Goal: Task Accomplishment & Management: Complete application form

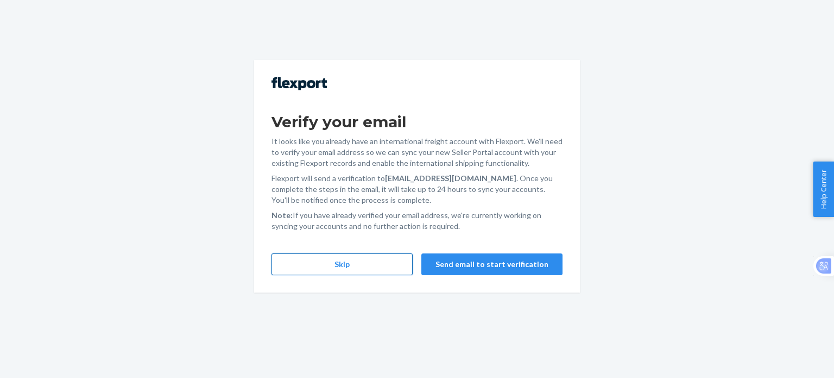
click at [349, 269] on button "Skip" at bounding box center [342, 264] width 141 height 22
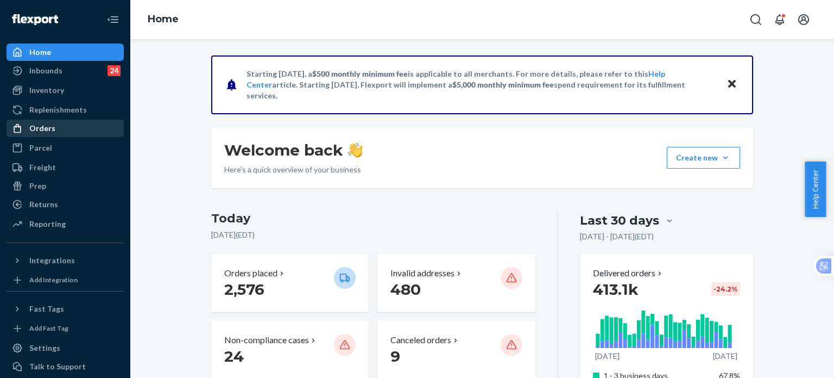
click at [41, 128] on div "Orders" at bounding box center [42, 128] width 26 height 11
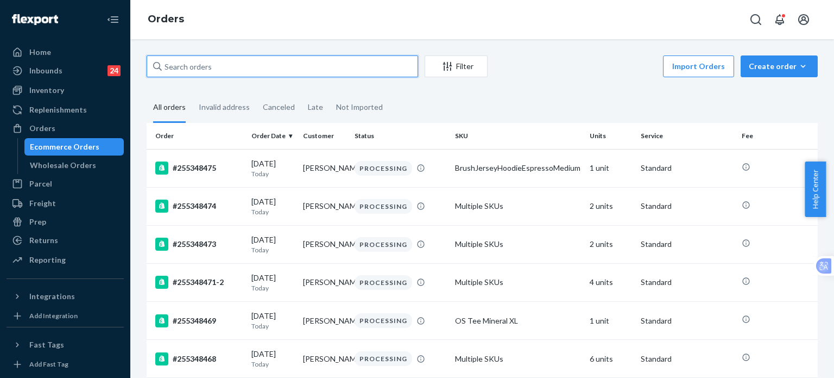
click at [175, 67] on input "text" at bounding box center [283, 66] width 272 height 22
paste input "255111177"
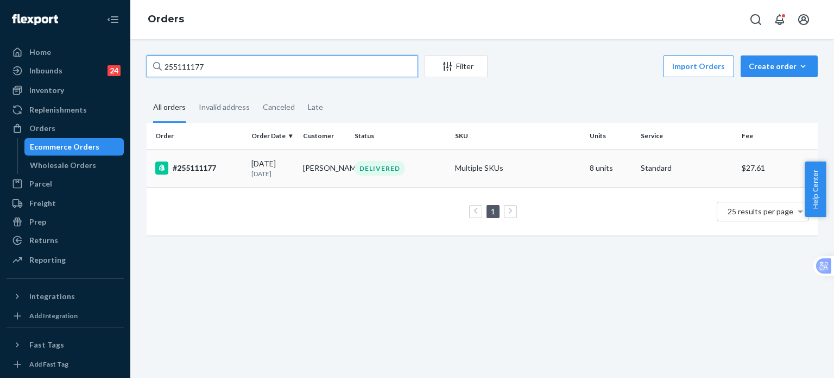
type input "255111177"
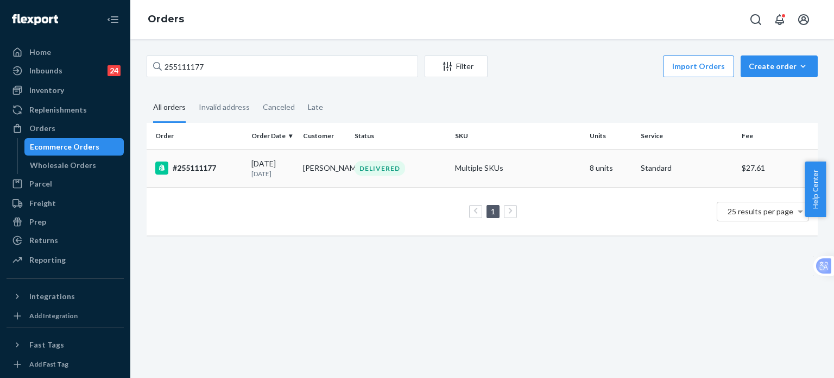
click at [202, 168] on div "#255111177" at bounding box center [198, 167] width 87 height 13
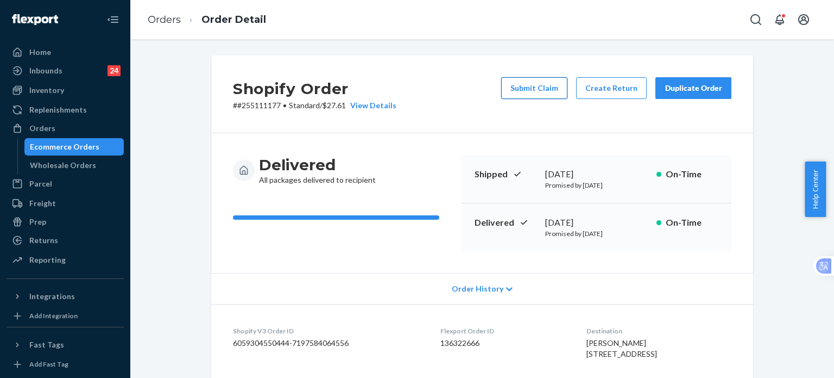
click at [545, 86] on button "Submit Claim" at bounding box center [534, 88] width 66 height 22
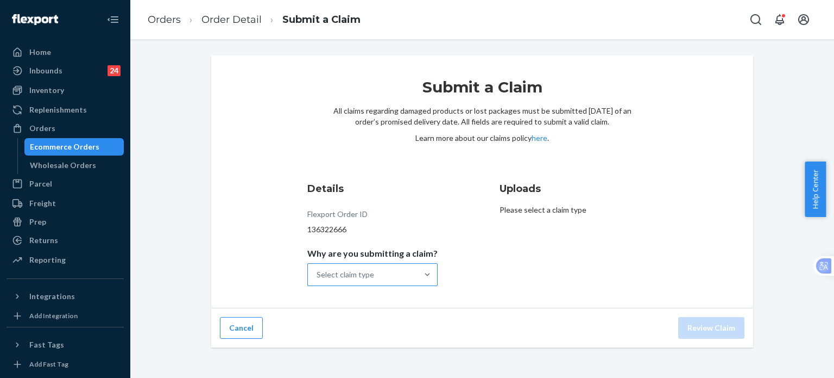
click at [380, 273] on div "Select claim type" at bounding box center [363, 274] width 110 height 22
click at [318, 273] on input "Why are you submitting a claim? Select claim type" at bounding box center [317, 274] width 1 height 11
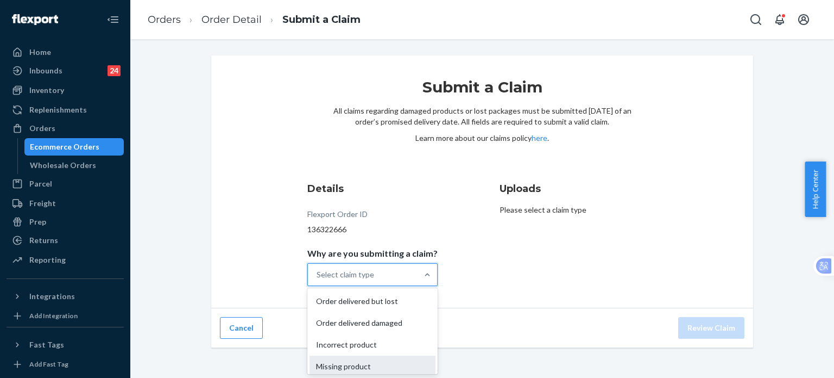
click at [356, 363] on div "Missing product" at bounding box center [373, 366] width 126 height 22
click at [318, 280] on input "Why are you submitting a claim? option Missing product focused, 0 of 4. 4 resul…" at bounding box center [317, 274] width 1 height 11
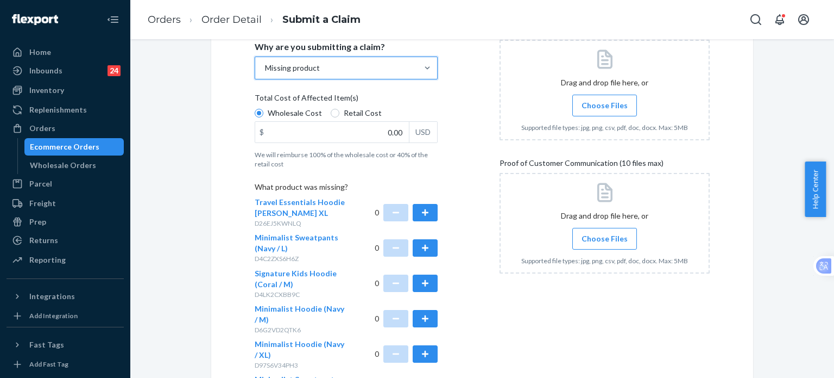
scroll to position [217, 0]
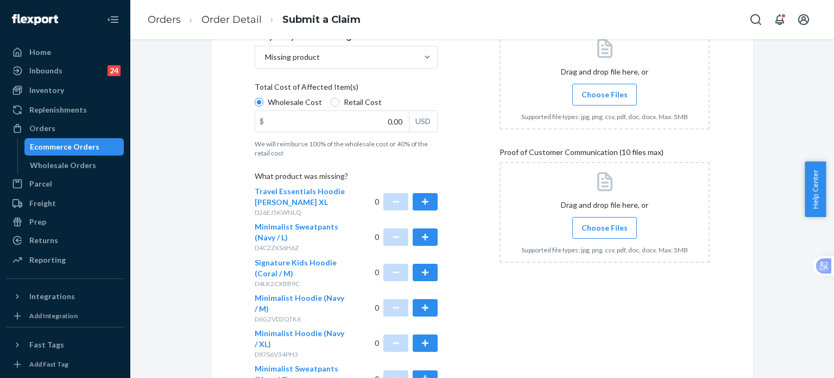
click at [594, 233] on label "Choose Files" at bounding box center [605, 228] width 65 height 22
click at [605, 233] on input "Choose Files" at bounding box center [605, 228] width 1 height 12
click at [603, 228] on span "Choose Files" at bounding box center [605, 227] width 46 height 11
click at [605, 228] on input "Choose Files" at bounding box center [605, 228] width 1 height 12
click at [614, 223] on span "Choose Files" at bounding box center [605, 227] width 46 height 11
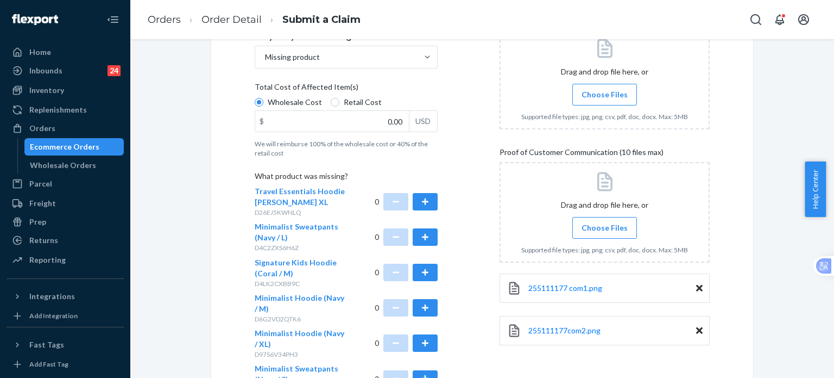
click at [605, 223] on input "Choose Files" at bounding box center [605, 228] width 1 height 12
click at [598, 224] on span "Choose Files" at bounding box center [605, 227] width 46 height 11
click at [605, 224] on input "Choose Files" at bounding box center [605, 228] width 1 height 12
click at [596, 231] on span "Choose Files" at bounding box center [605, 227] width 46 height 11
click at [605, 231] on input "Choose Files" at bounding box center [605, 228] width 1 height 12
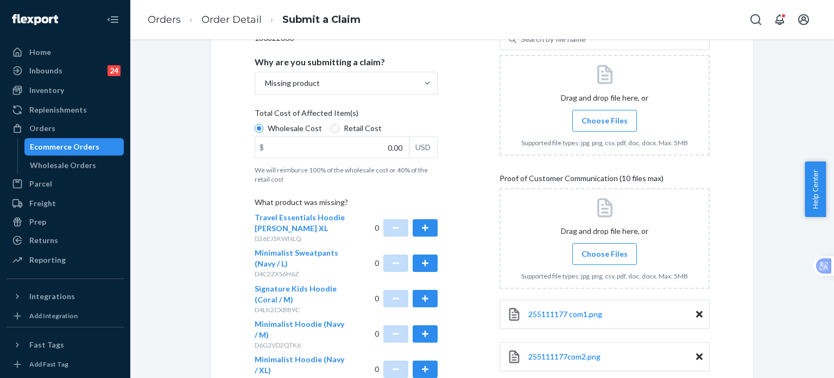
scroll to position [166, 0]
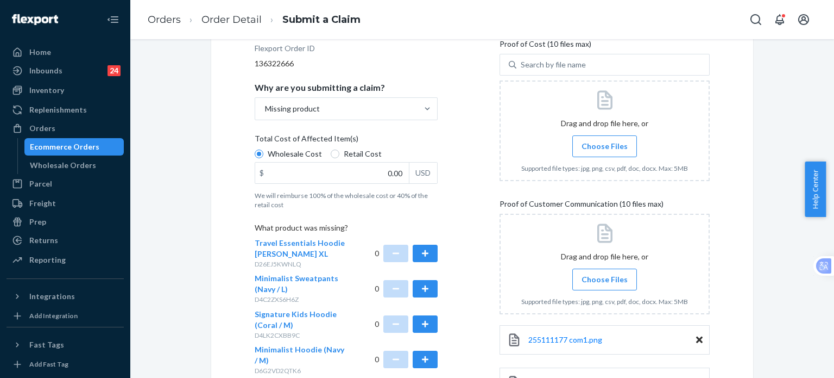
click at [598, 283] on span "Choose Files" at bounding box center [605, 279] width 46 height 11
click at [605, 283] on input "Choose Files" at bounding box center [605, 279] width 1 height 12
click at [604, 141] on span "Choose Files" at bounding box center [605, 146] width 46 height 11
click at [605, 141] on input "Choose Files" at bounding box center [605, 146] width 1 height 12
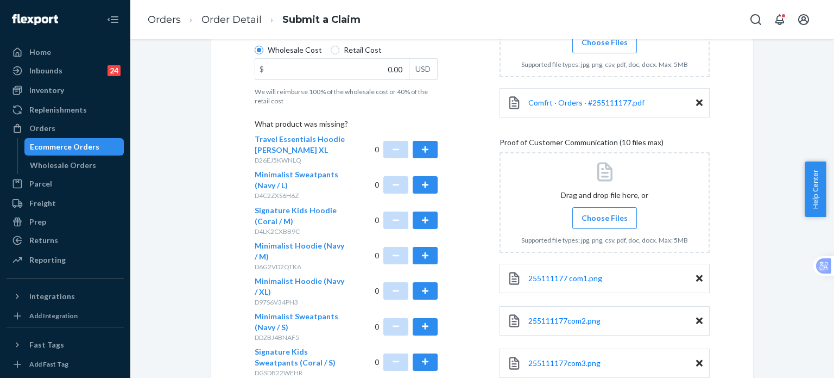
scroll to position [456, 0]
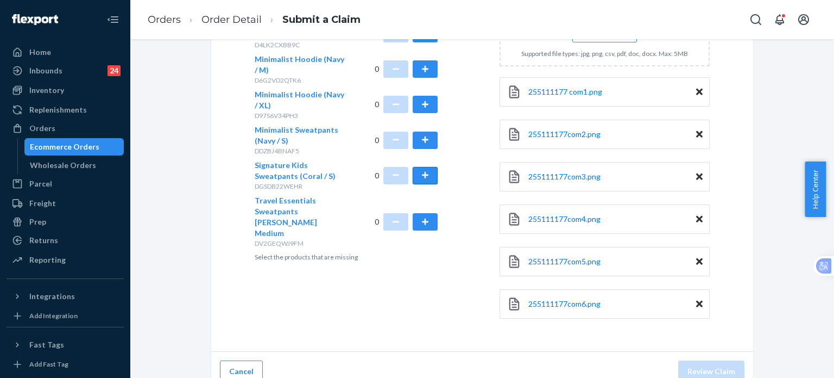
click at [422, 175] on button "button" at bounding box center [425, 175] width 25 height 17
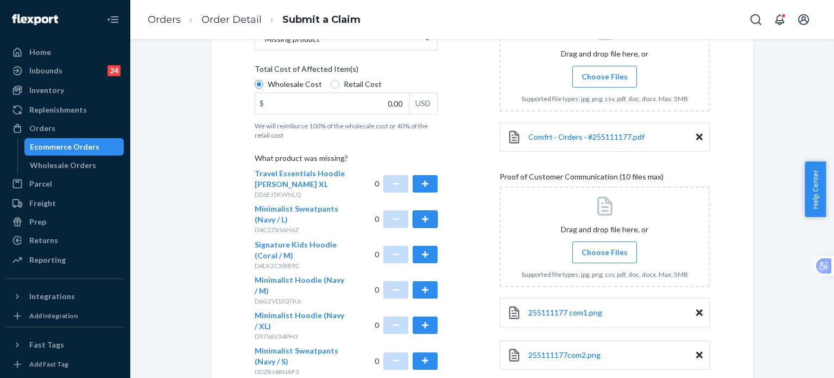
click at [426, 217] on button "button" at bounding box center [425, 218] width 25 height 17
click at [424, 360] on button "button" at bounding box center [425, 360] width 25 height 17
click at [417, 287] on button "button" at bounding box center [425, 289] width 25 height 17
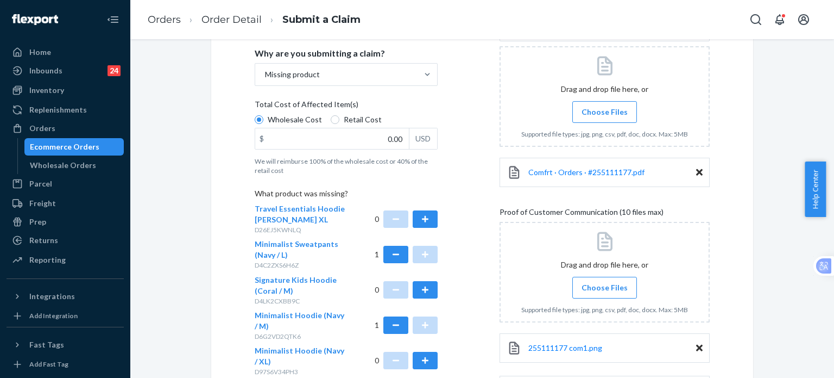
scroll to position [448, 0]
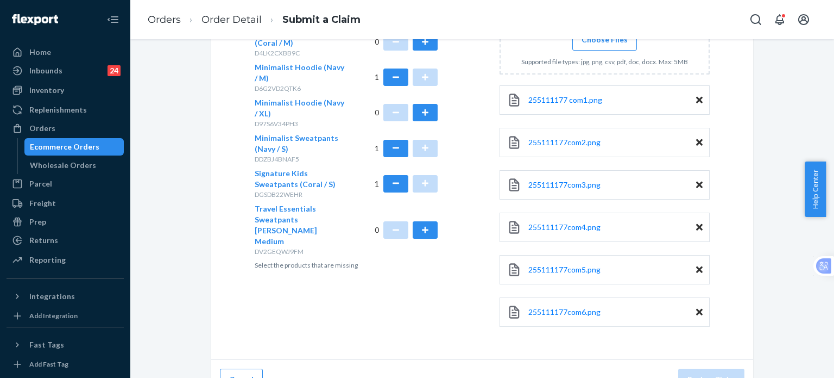
drag, startPoint x: 419, startPoint y: 219, endPoint x: 405, endPoint y: 199, distance: 23.8
click at [419, 221] on button "button" at bounding box center [425, 229] width 25 height 17
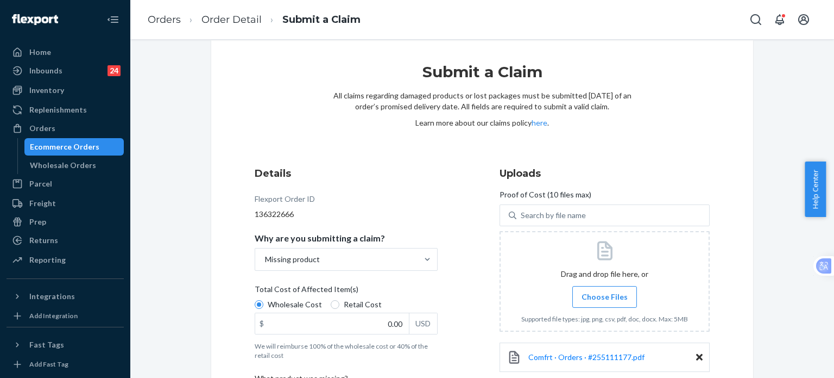
scroll to position [13, 0]
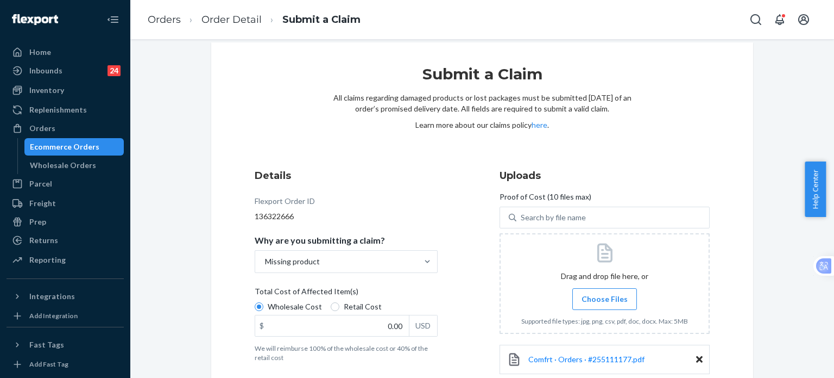
click at [612, 291] on label "Choose Files" at bounding box center [605, 299] width 65 height 22
click at [605, 293] on input "Choose Files" at bounding box center [605, 299] width 1 height 12
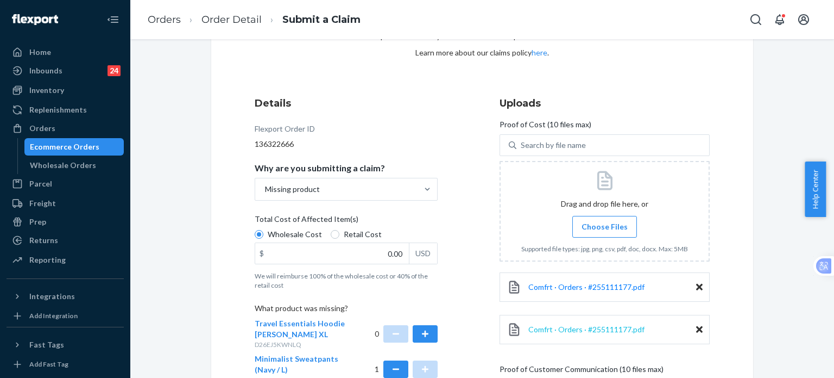
scroll to position [158, 0]
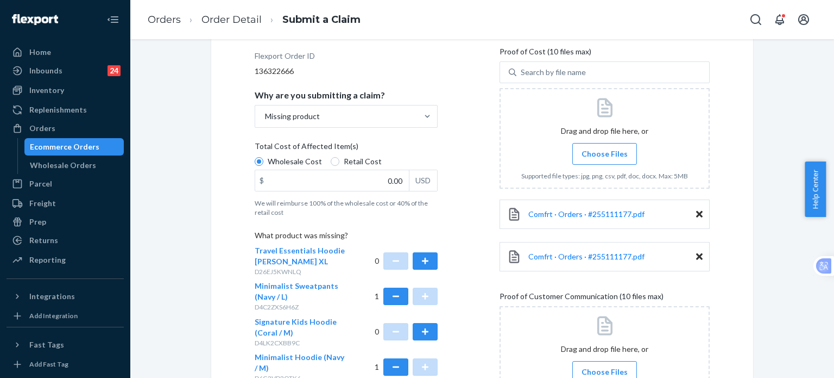
click at [696, 212] on icon at bounding box center [699, 214] width 7 height 7
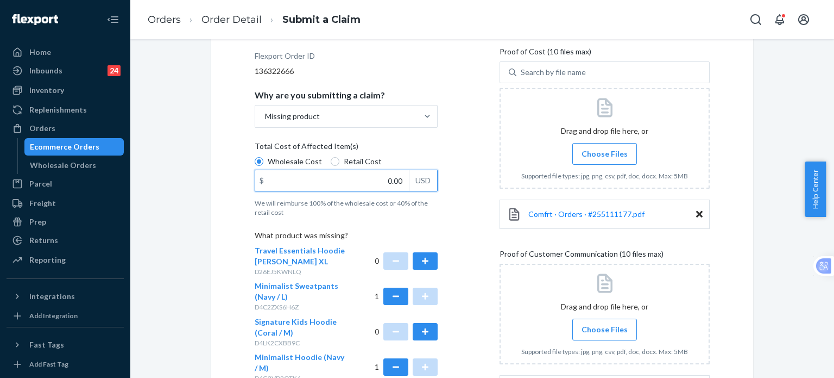
click at [328, 188] on input "0.00" at bounding box center [332, 180] width 154 height 21
paste input "184.95"
type input "184.95"
click at [469, 164] on div "Details Flexport Order ID 136322666 Why are you submitting a claim? Missing pro…" at bounding box center [482, 324] width 455 height 603
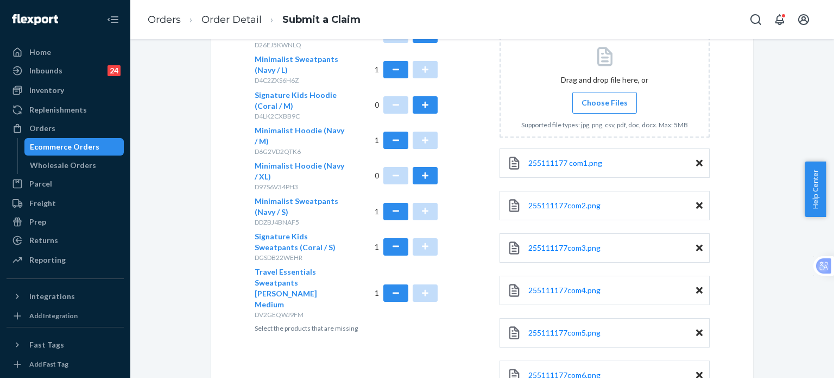
scroll to position [467, 0]
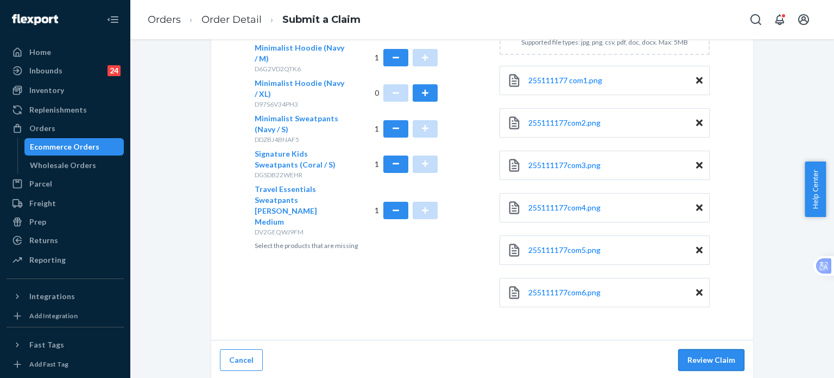
click at [699, 357] on button "Review Claim" at bounding box center [711, 360] width 66 height 22
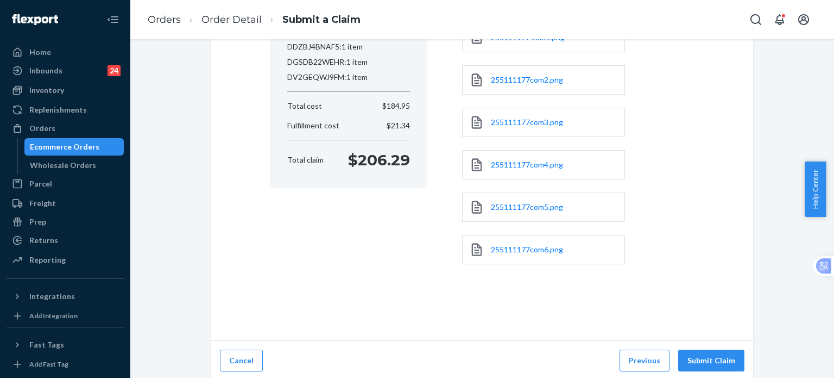
scroll to position [240, 0]
click at [695, 364] on button "Submit Claim" at bounding box center [711, 360] width 66 height 22
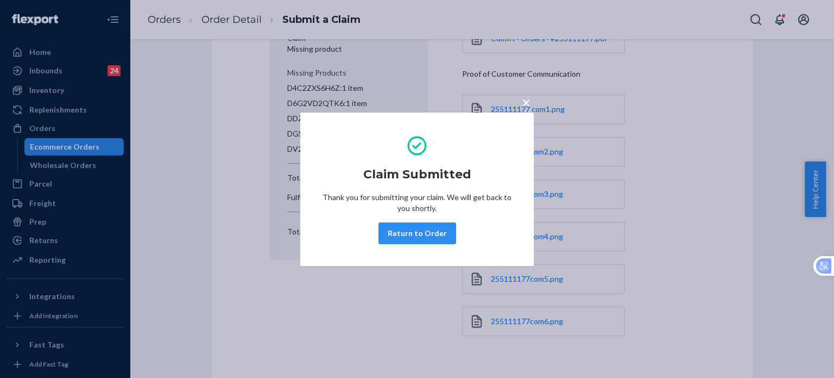
scroll to position [167, 0]
click at [413, 232] on button "Return to Order" at bounding box center [418, 233] width 78 height 22
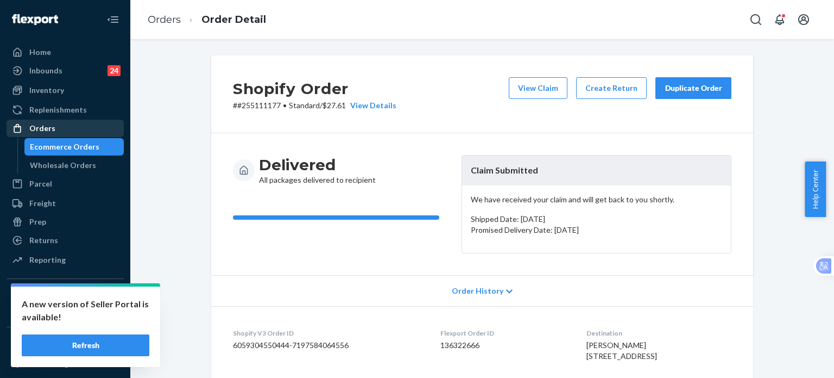
click at [39, 125] on div "Orders" at bounding box center [42, 128] width 26 height 11
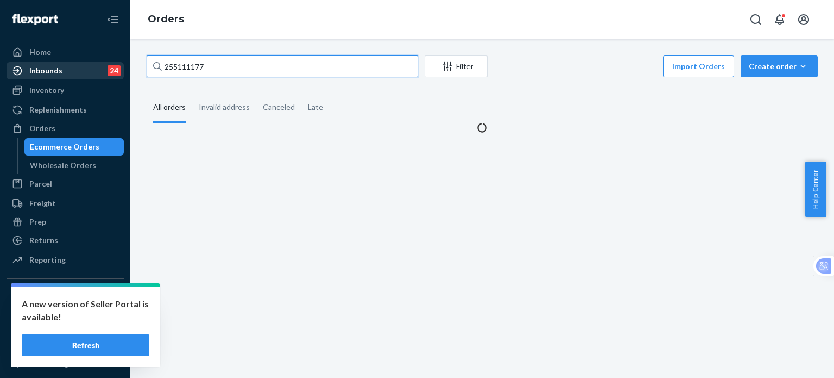
drag, startPoint x: 261, startPoint y: 71, endPoint x: 68, endPoint y: 70, distance: 192.3
click at [68, 70] on div "Home Inbounds 24 Shipping Plans Problems 24 Inventory Products Replenishments O…" at bounding box center [417, 189] width 834 height 378
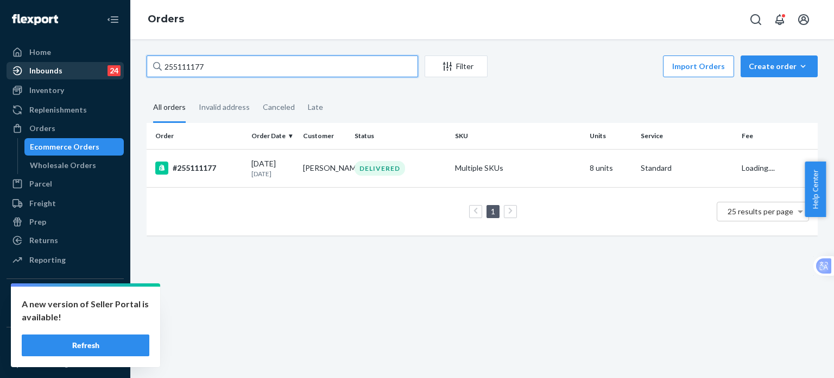
paste input "05496"
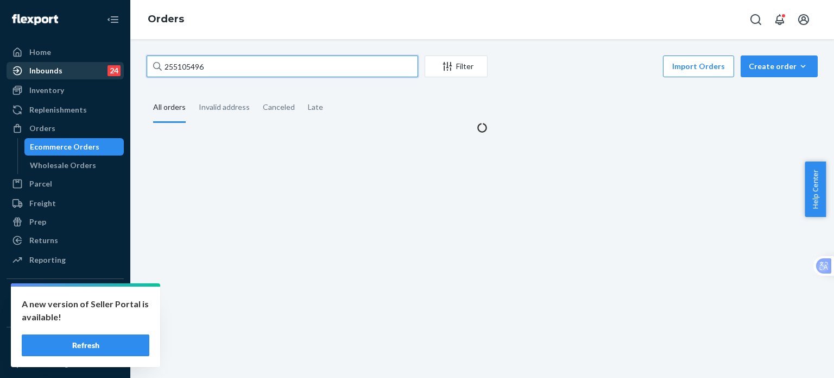
type input "255105496"
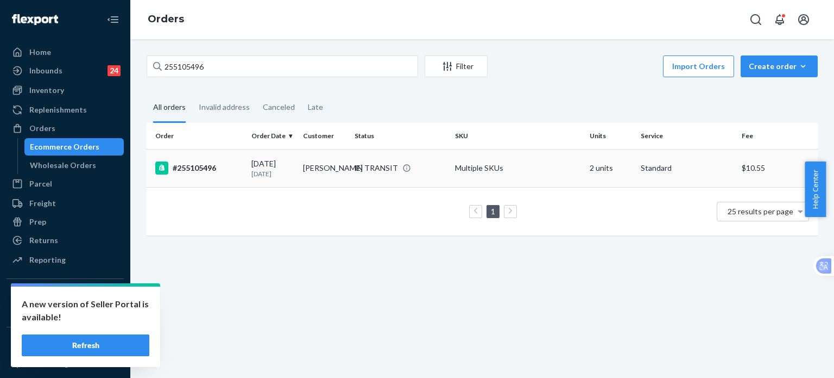
click at [208, 166] on div "#255105496" at bounding box center [198, 167] width 87 height 13
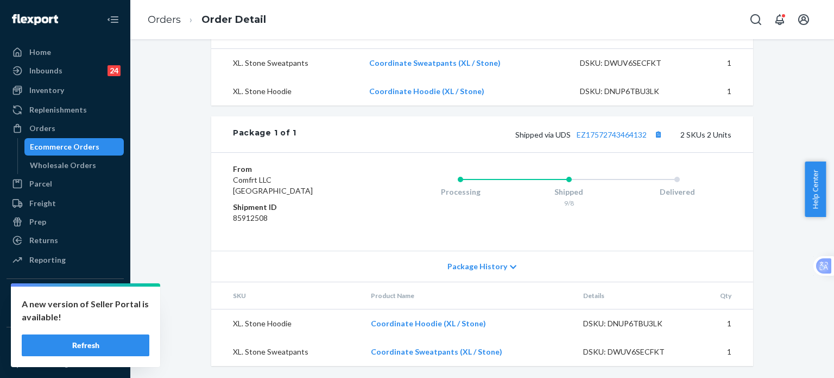
scroll to position [435, 0]
drag, startPoint x: 619, startPoint y: 158, endPoint x: 643, endPoint y: 164, distance: 24.6
click at [619, 139] on link "EZ17572743464132" at bounding box center [612, 133] width 70 height 9
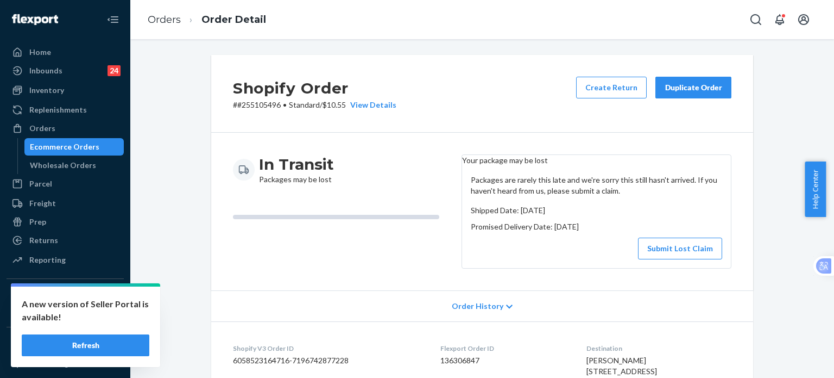
scroll to position [0, 0]
click at [687, 260] on button "Submit Lost Claim" at bounding box center [680, 249] width 84 height 22
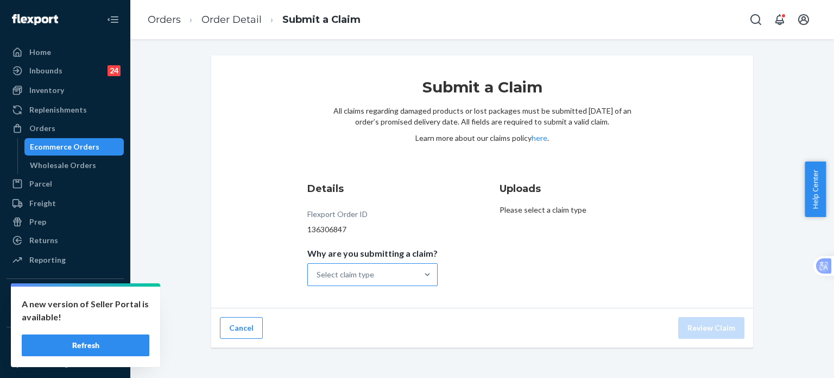
click at [381, 273] on div "Select claim type" at bounding box center [363, 274] width 110 height 22
click at [318, 273] on input "Why are you submitting a claim? Select claim type" at bounding box center [317, 274] width 1 height 11
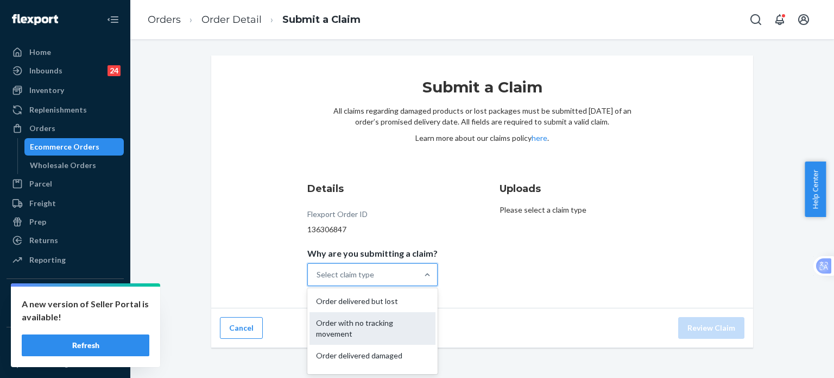
click at [373, 320] on div "Order with no tracking movement" at bounding box center [373, 328] width 126 height 33
click at [318, 280] on input "Why are you submitting a claim? option Order with no tracking movement focused,…" at bounding box center [317, 274] width 1 height 11
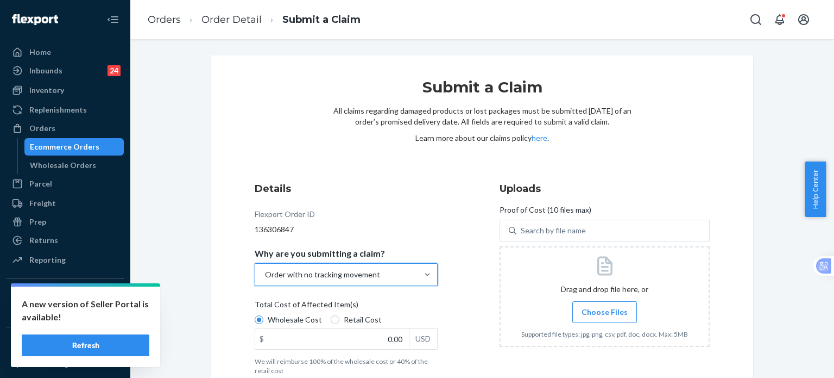
click at [602, 315] on span "Choose Files" at bounding box center [605, 311] width 46 height 11
click at [605, 315] on input "Choose Files" at bounding box center [605, 312] width 1 height 12
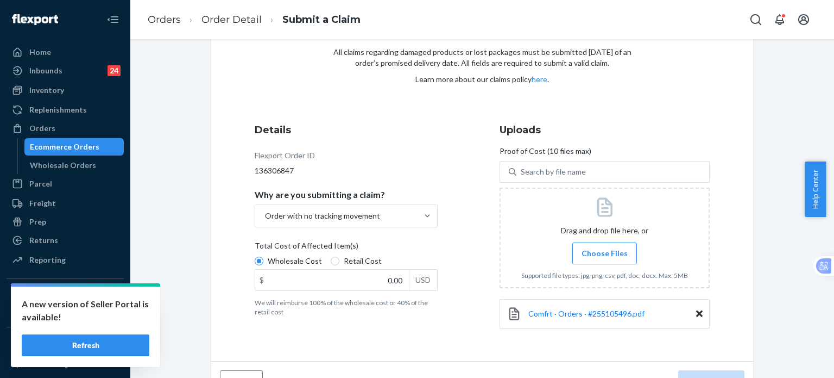
scroll to position [81, 0]
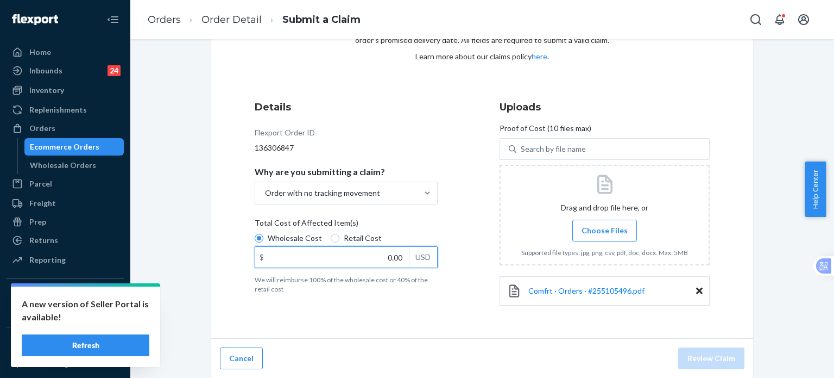
click at [348, 252] on input "0.00" at bounding box center [332, 257] width 154 height 21
paste input "83.6"
type input "83.60"
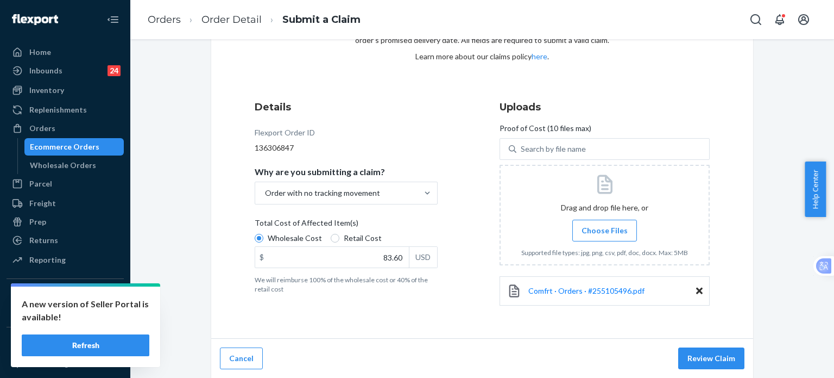
click at [381, 341] on div "Cancel Review Claim" at bounding box center [482, 358] width 542 height 40
click at [706, 357] on button "Review Claim" at bounding box center [711, 358] width 66 height 22
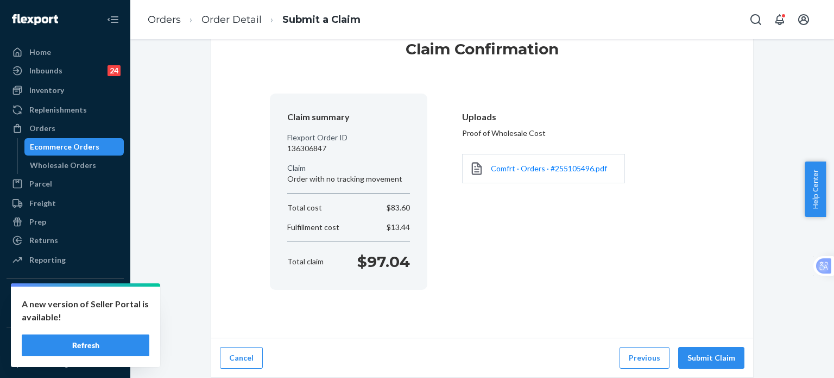
scroll to position [37, 0]
click at [717, 360] on button "Submit Claim" at bounding box center [711, 359] width 66 height 22
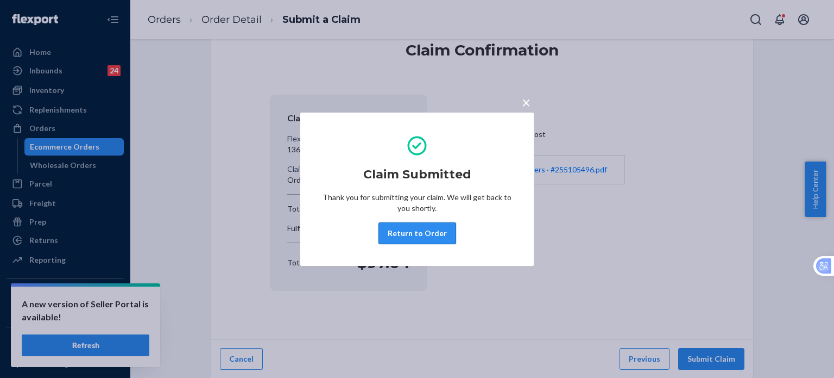
click at [432, 236] on button "Return to Order" at bounding box center [418, 233] width 78 height 22
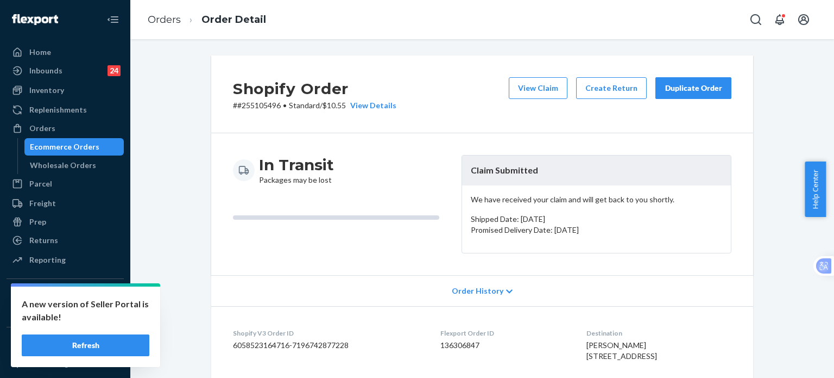
click at [683, 91] on div "Duplicate Order" at bounding box center [694, 88] width 58 height 11
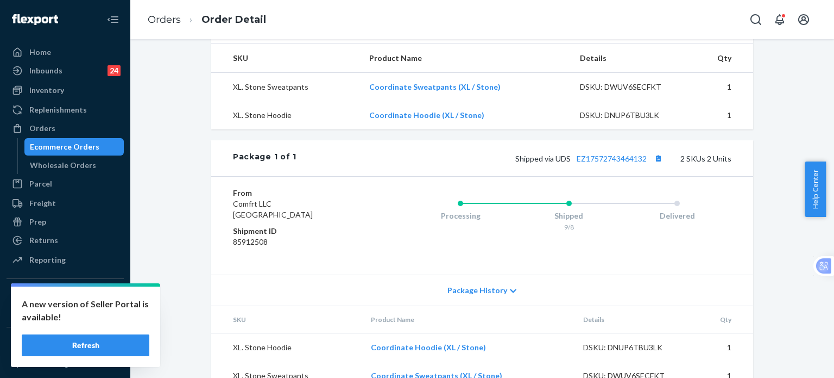
scroll to position [435, 0]
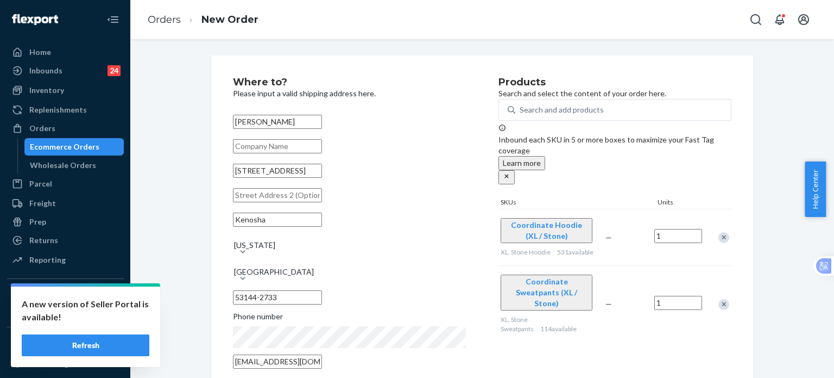
drag, startPoint x: 298, startPoint y: 181, endPoint x: 224, endPoint y: 187, distance: 74.1
click at [224, 187] on div "Where to? Please input a valid shipping address here. [PERSON_NAME] [STREET_ADD…" at bounding box center [482, 304] width 542 height 499
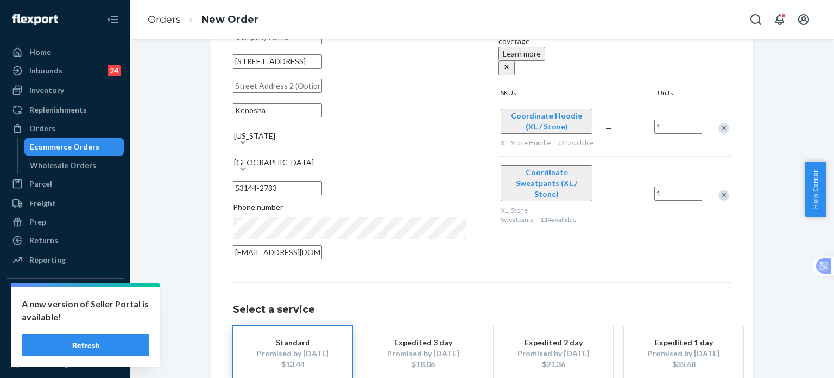
scroll to position [144, 0]
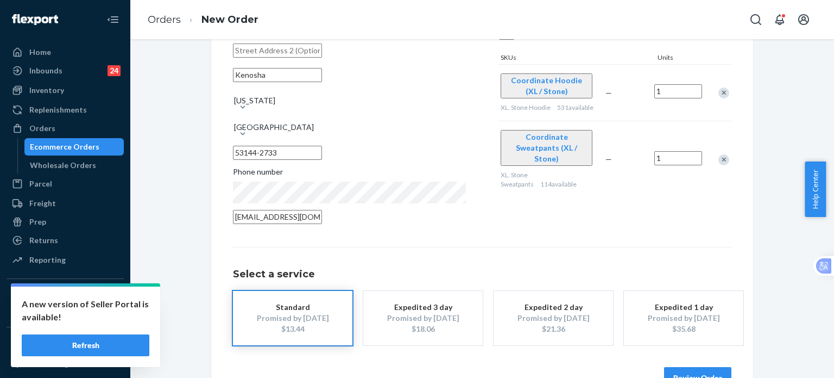
click at [305, 323] on div "$13.44" at bounding box center [292, 328] width 87 height 11
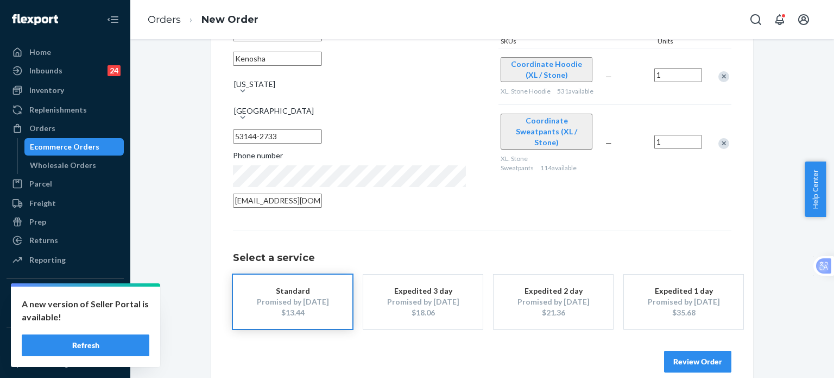
scroll to position [171, 0]
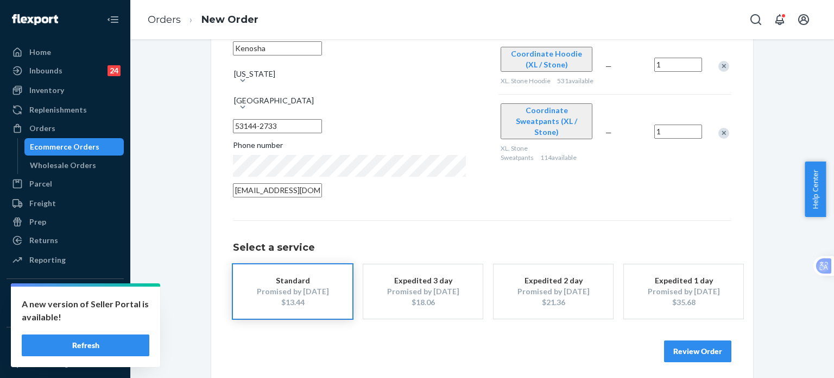
click at [683, 349] on button "Review Order" at bounding box center [697, 351] width 67 height 22
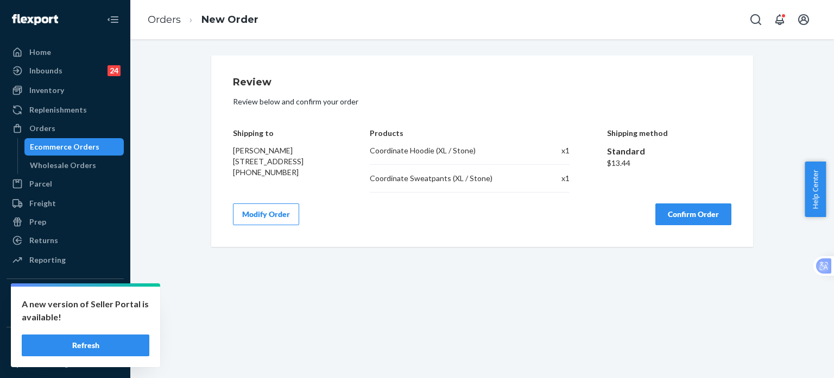
scroll to position [0, 0]
click at [702, 219] on button "Confirm Order" at bounding box center [694, 214] width 76 height 22
